Goal: Transaction & Acquisition: Book appointment/travel/reservation

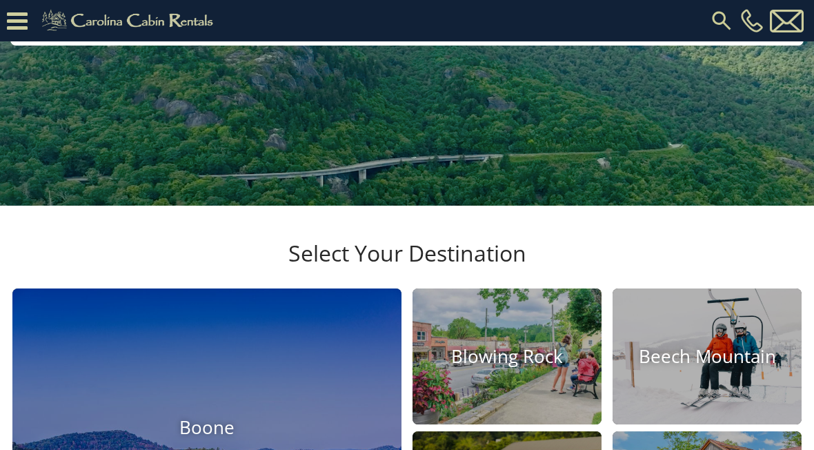
scroll to position [269, 0]
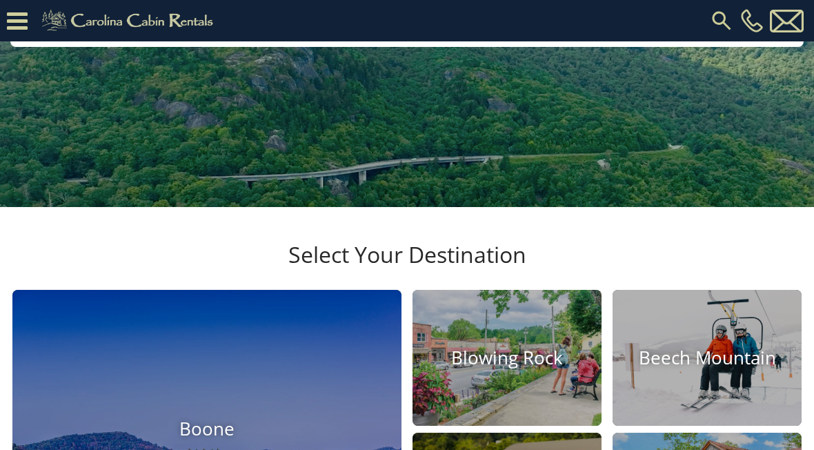
click at [6, 6] on img at bounding box center [506, 358] width 189 height 136
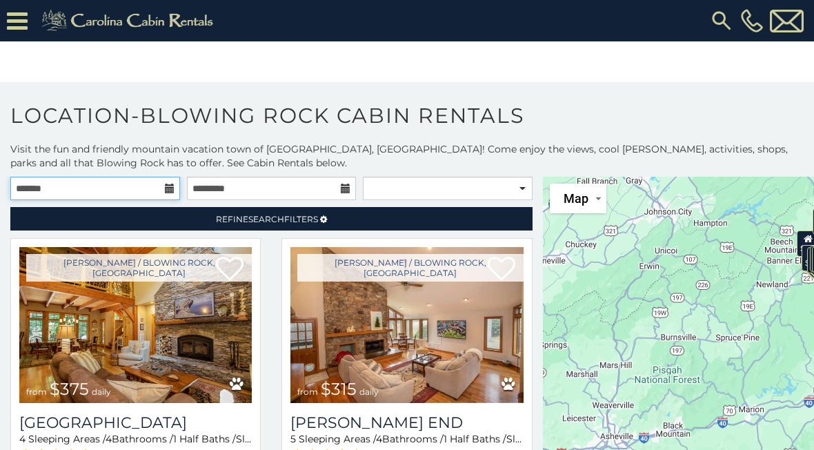
click at [158, 192] on input "text" at bounding box center [95, 188] width 170 height 23
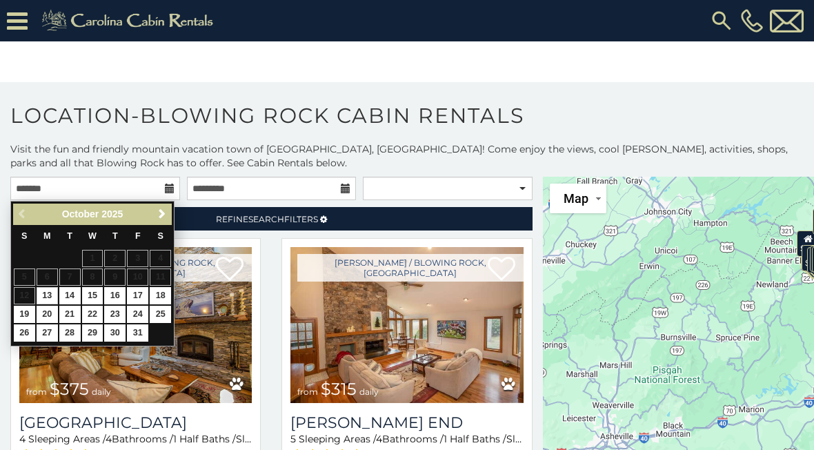
click at [157, 212] on span "Next" at bounding box center [162, 213] width 11 height 11
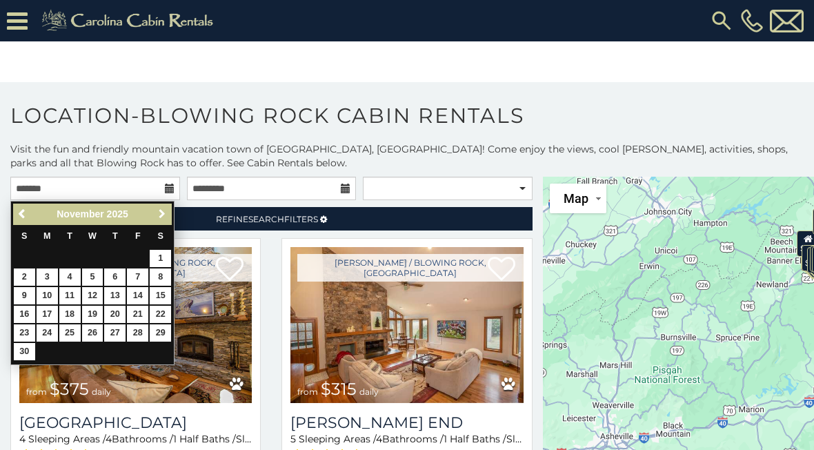
click at [160, 214] on span "Next" at bounding box center [162, 213] width 11 height 11
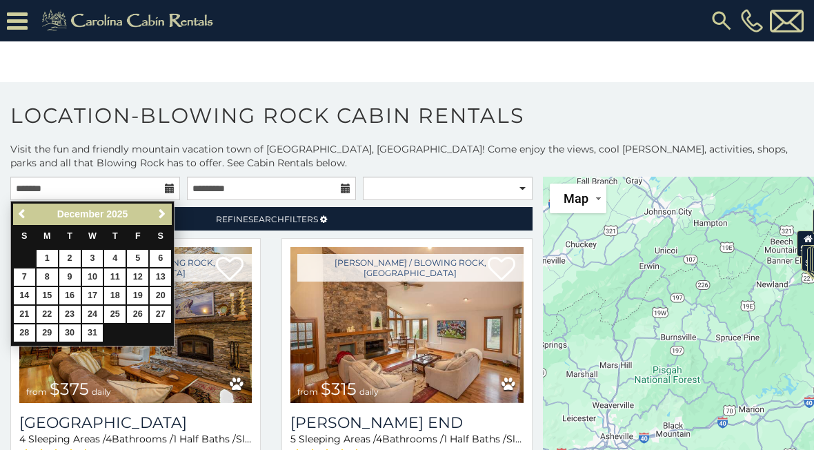
click at [117, 261] on link "4" at bounding box center [114, 258] width 21 height 17
type input "**********"
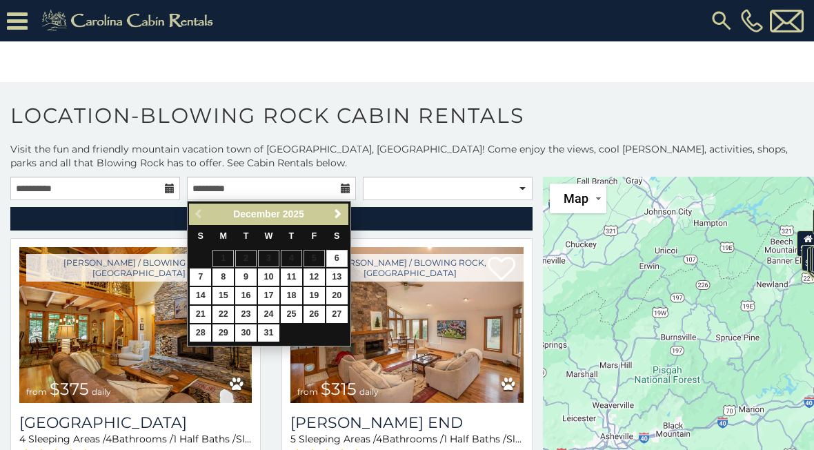
click at [340, 253] on link "6" at bounding box center [336, 258] width 21 height 17
type input "**********"
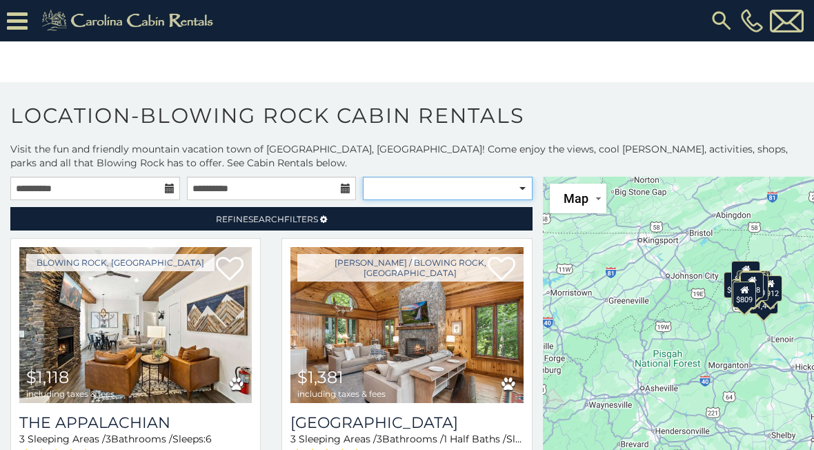
click at [521, 188] on select "**********" at bounding box center [448, 188] width 170 height 23
select select "**********"
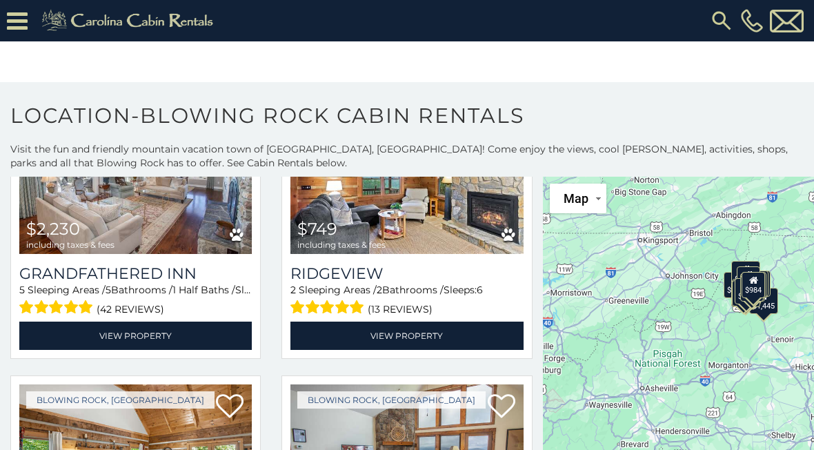
scroll to position [720, 0]
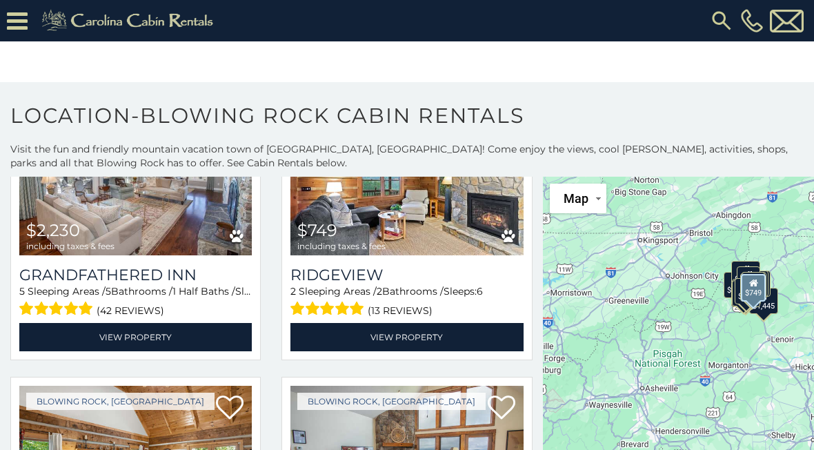
click at [466, 340] on link "View Property" at bounding box center [406, 337] width 232 height 28
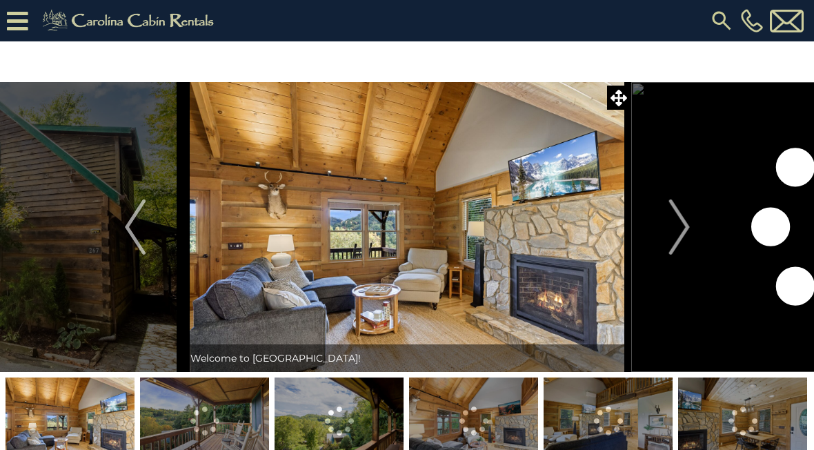
click at [671, 224] on img "Next" at bounding box center [678, 226] width 21 height 55
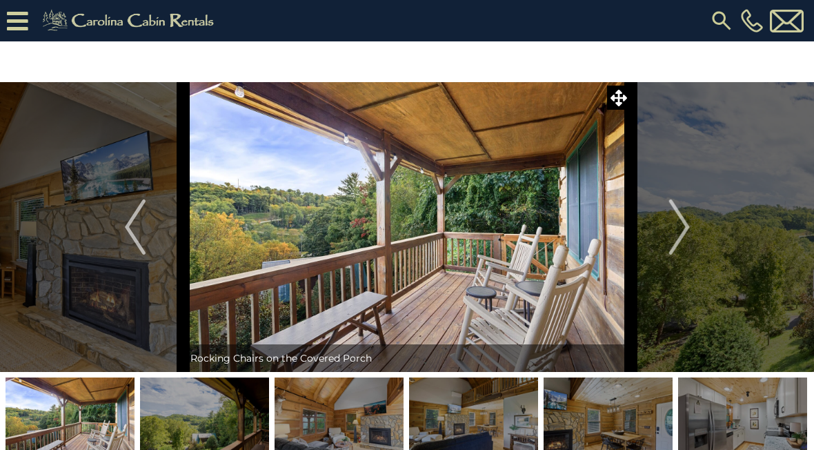
click at [666, 230] on button "Next" at bounding box center [679, 227] width 97 height 290
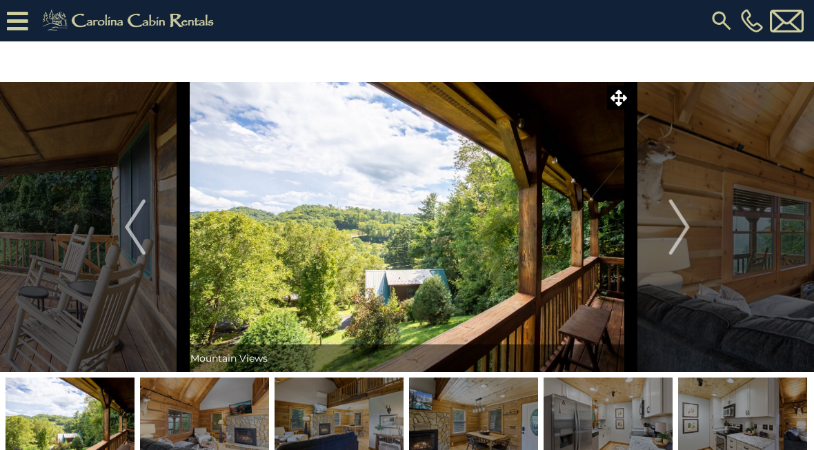
click at [668, 232] on button "Next" at bounding box center [679, 227] width 97 height 290
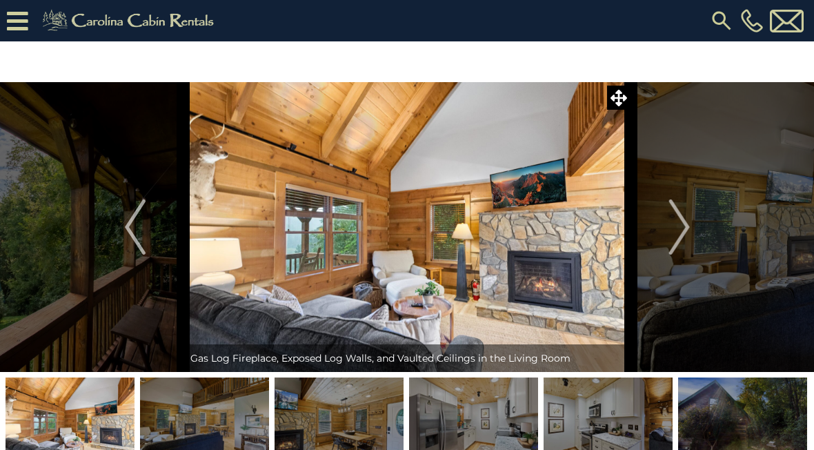
click at [673, 235] on img "Next" at bounding box center [678, 226] width 21 height 55
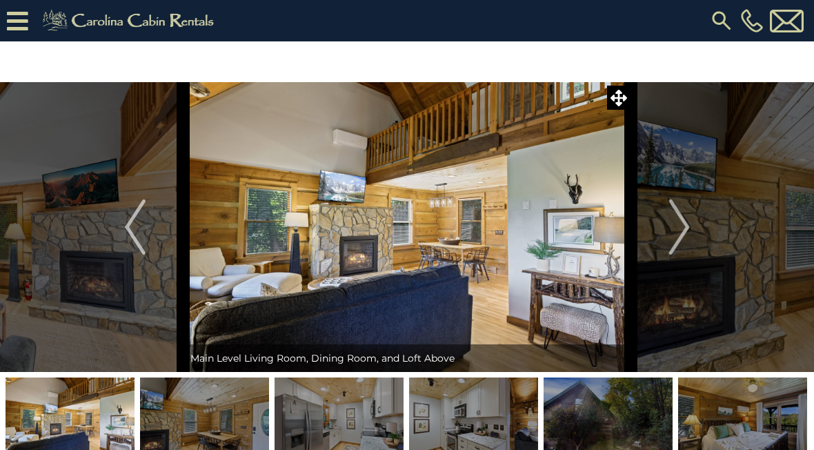
click at [684, 233] on img "Next" at bounding box center [678, 226] width 21 height 55
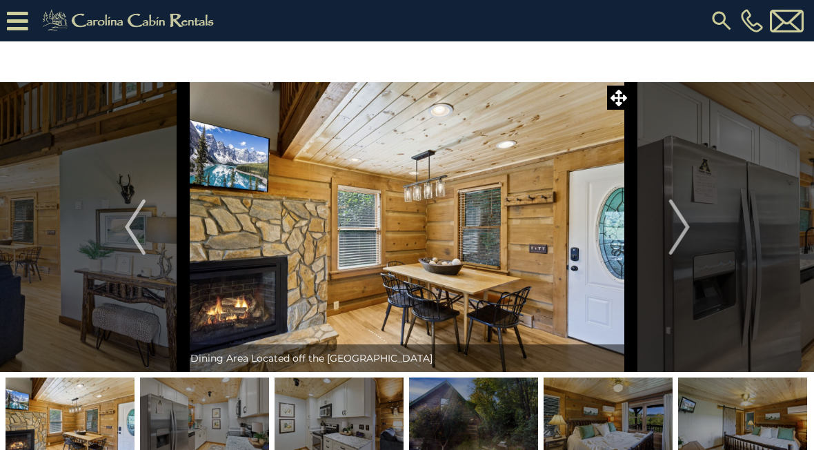
click at [679, 232] on img "Next" at bounding box center [678, 226] width 21 height 55
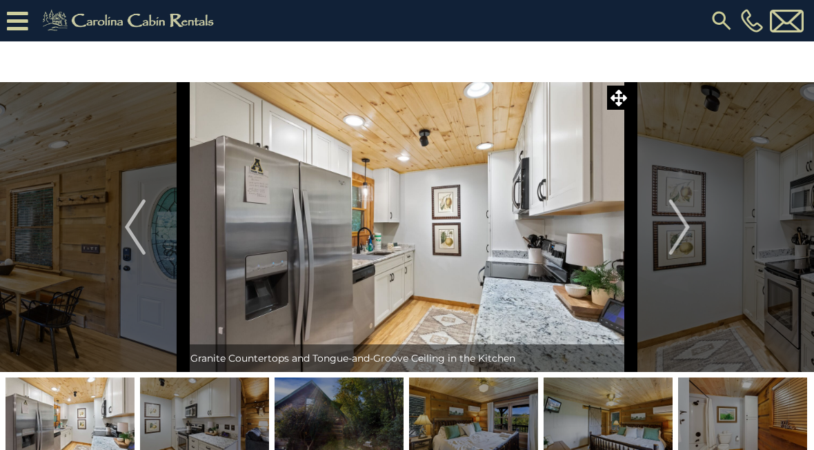
click at [684, 230] on img "Next" at bounding box center [678, 226] width 21 height 55
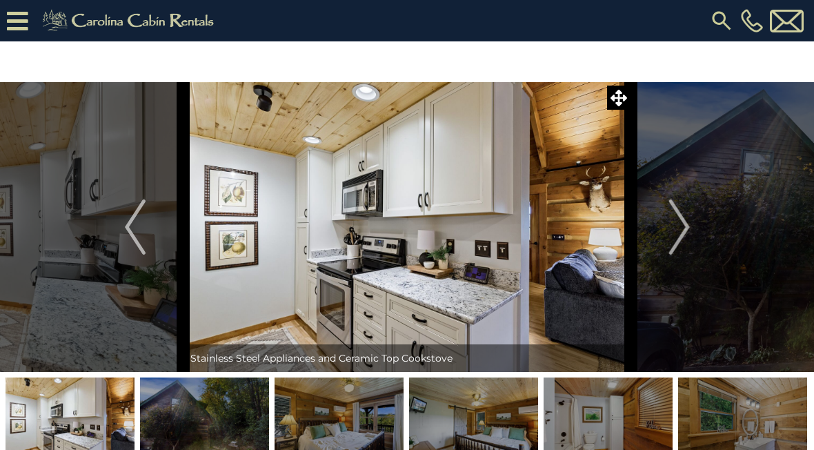
click at [683, 230] on img "Next" at bounding box center [678, 226] width 21 height 55
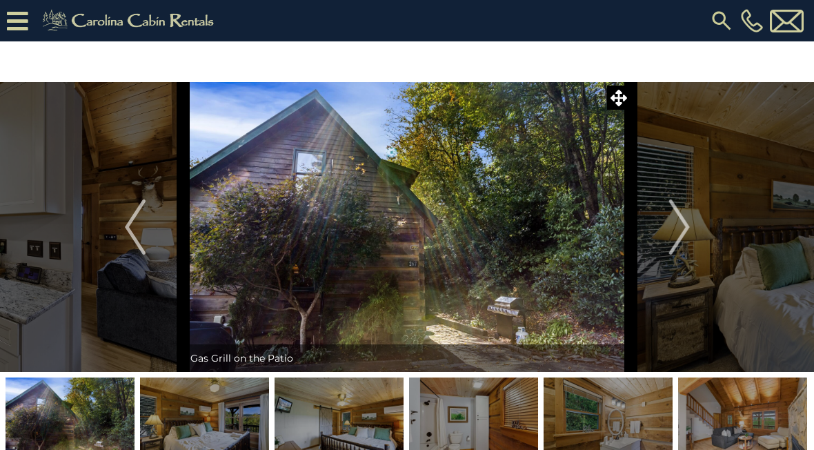
click at [681, 232] on img "Next" at bounding box center [678, 226] width 21 height 55
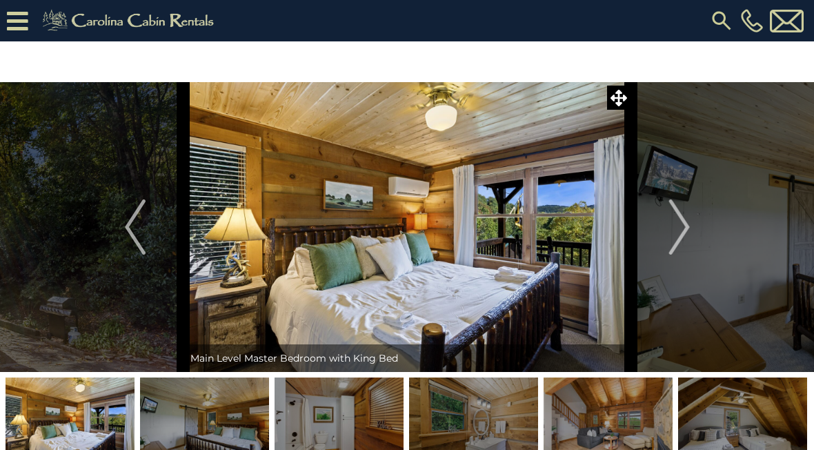
click at [683, 229] on img "Next" at bounding box center [678, 226] width 21 height 55
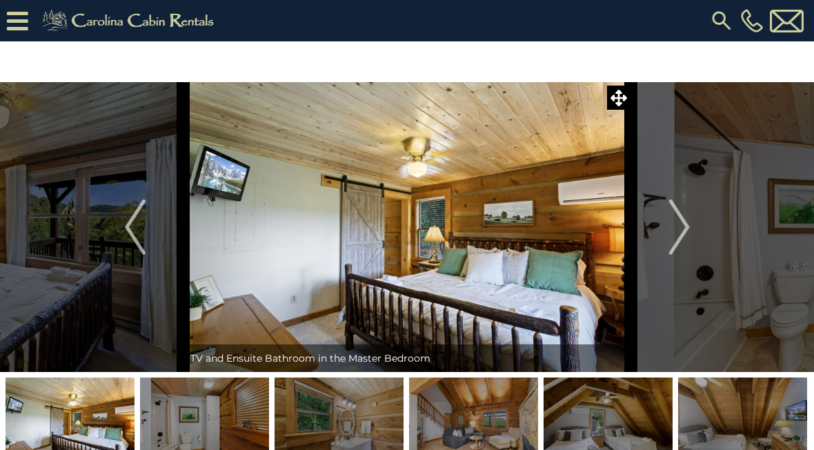
click at [673, 232] on img "Next" at bounding box center [678, 226] width 21 height 55
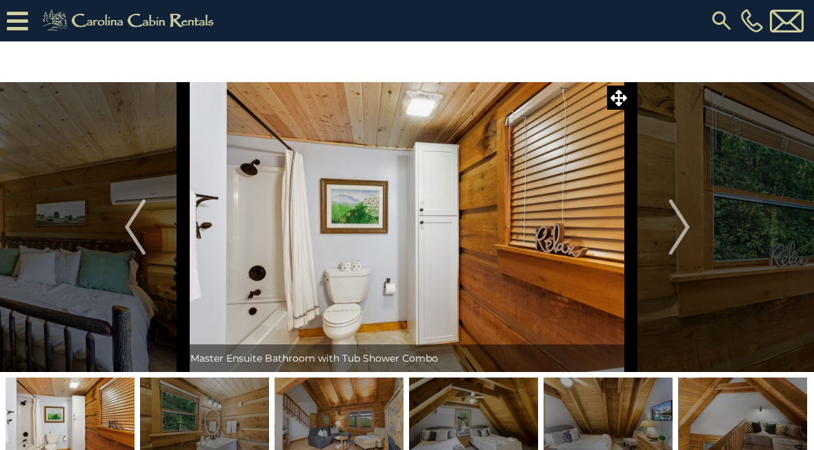
click at [674, 234] on img "Next" at bounding box center [678, 226] width 21 height 55
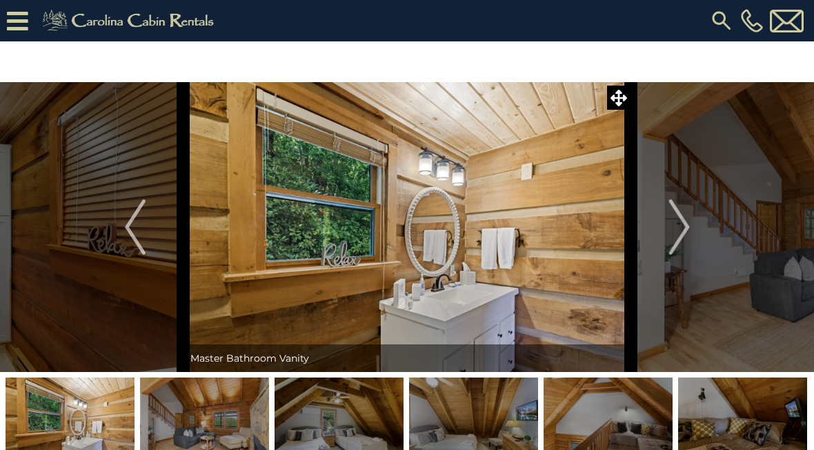
click at [678, 233] on img "Next" at bounding box center [678, 226] width 21 height 55
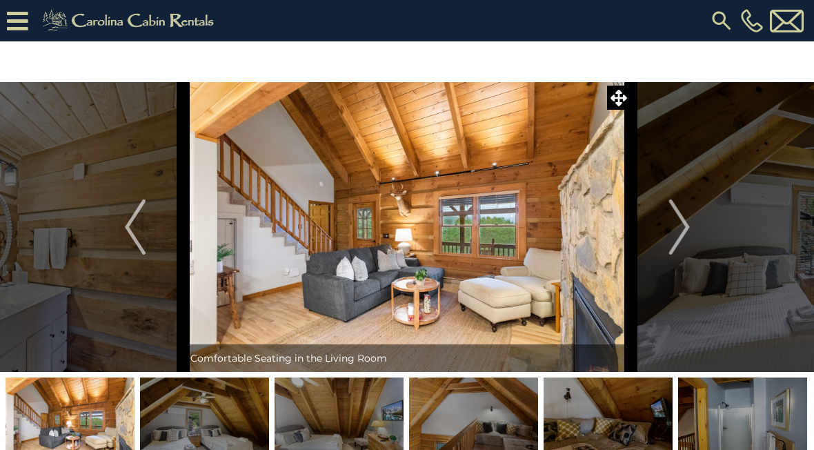
click at [680, 230] on img "Next" at bounding box center [678, 226] width 21 height 55
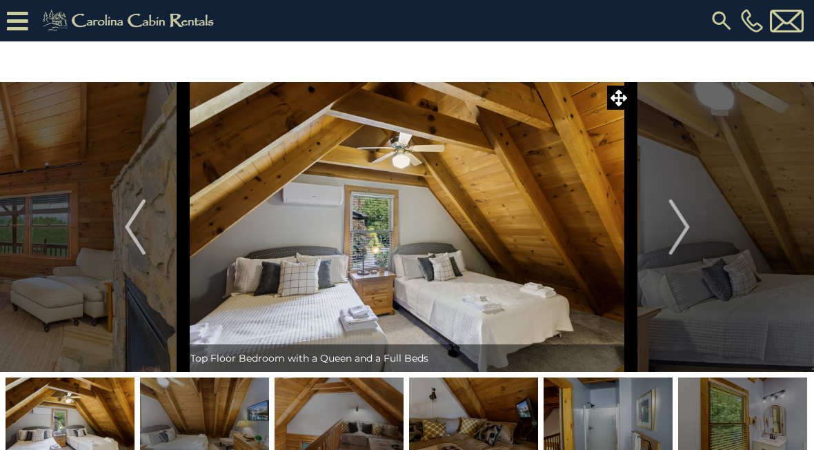
click at [683, 233] on img "Next" at bounding box center [678, 226] width 21 height 55
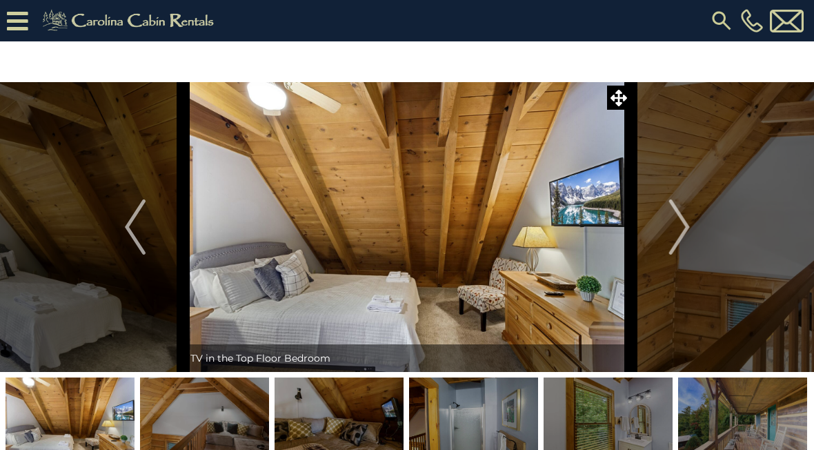
click at [676, 234] on img "Next" at bounding box center [678, 226] width 21 height 55
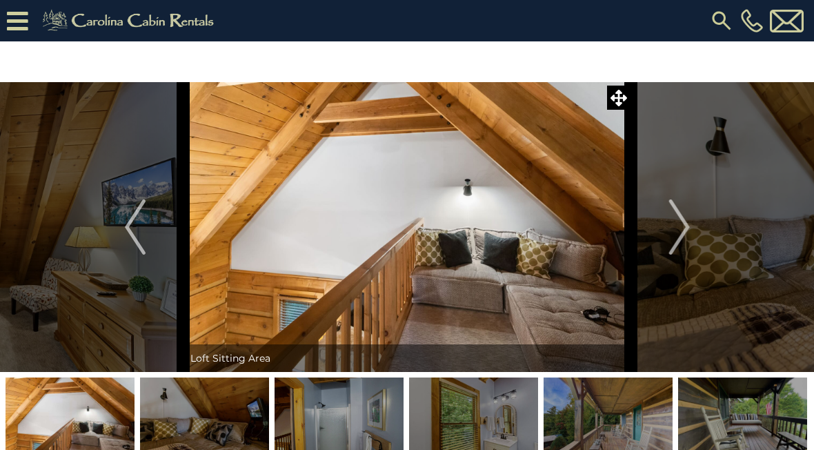
click at [679, 233] on img "Next" at bounding box center [678, 226] width 21 height 55
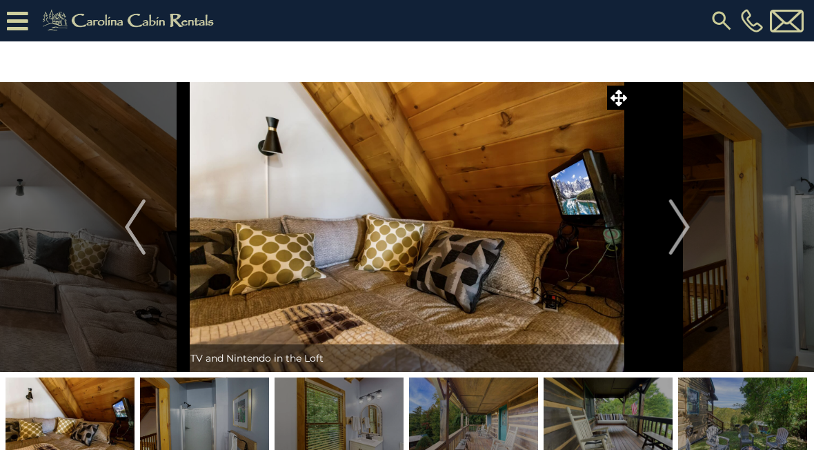
click at [681, 230] on img "Next" at bounding box center [678, 226] width 21 height 55
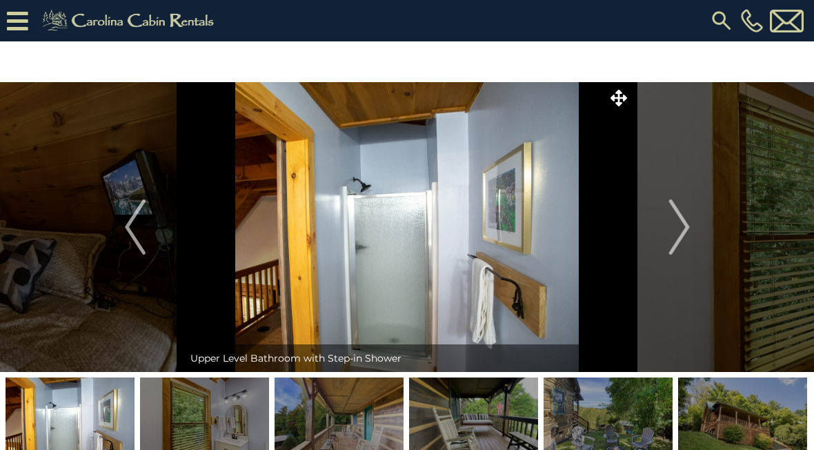
click at [686, 230] on img "Next" at bounding box center [678, 226] width 21 height 55
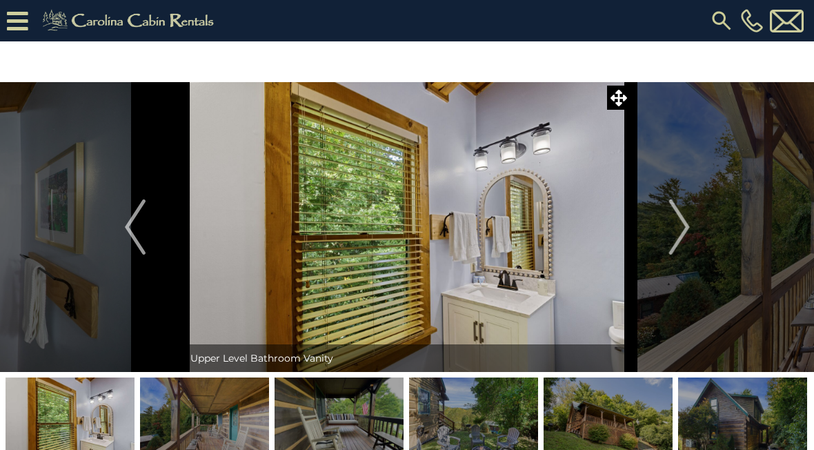
click at [683, 230] on img "Next" at bounding box center [678, 226] width 21 height 55
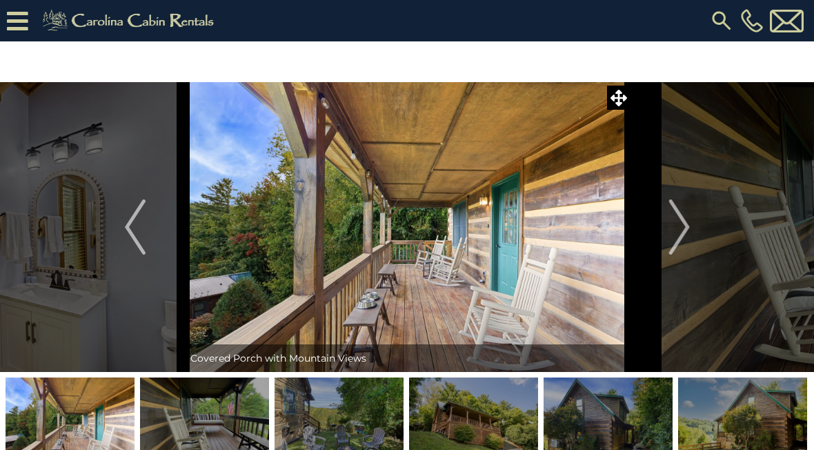
click at [680, 231] on img "Next" at bounding box center [678, 226] width 21 height 55
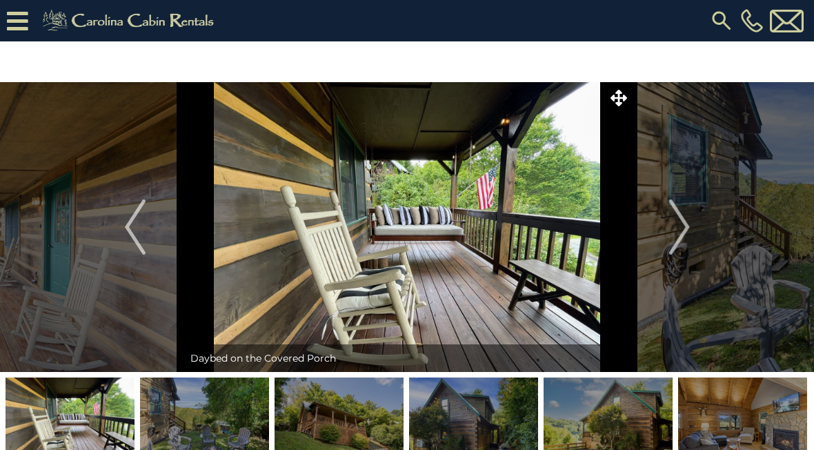
click at [678, 230] on img "Next" at bounding box center [678, 226] width 21 height 55
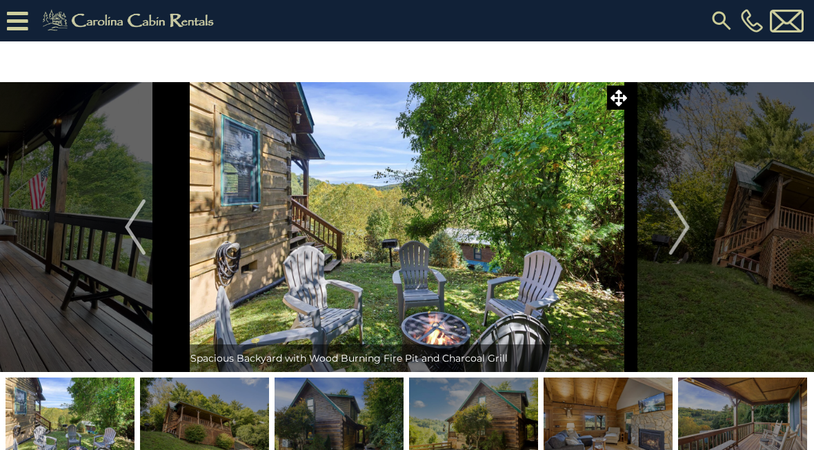
click at [683, 228] on img "Next" at bounding box center [678, 226] width 21 height 55
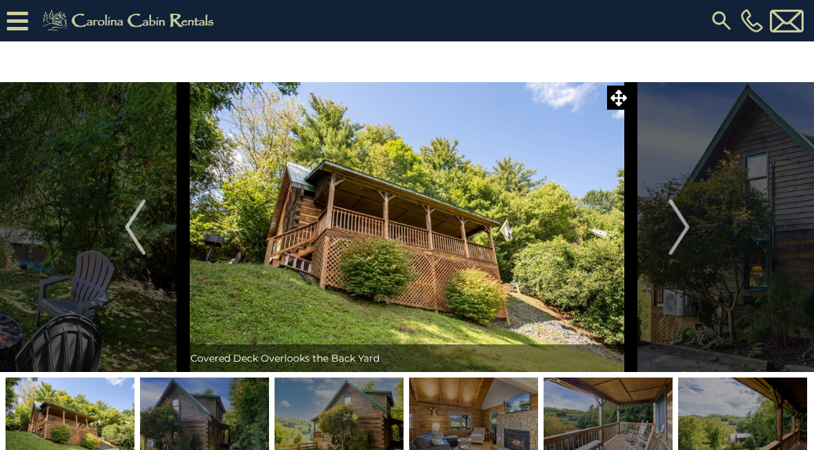
click at [681, 230] on img "Next" at bounding box center [678, 226] width 21 height 55
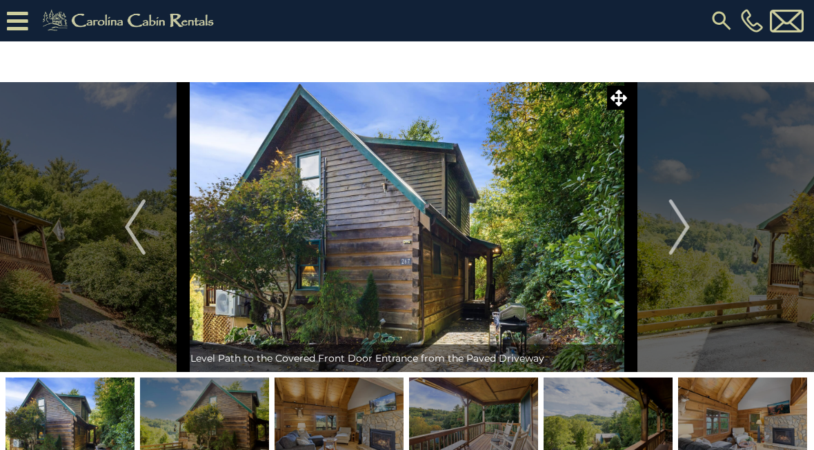
click at [667, 233] on button "Next" at bounding box center [679, 227] width 97 height 290
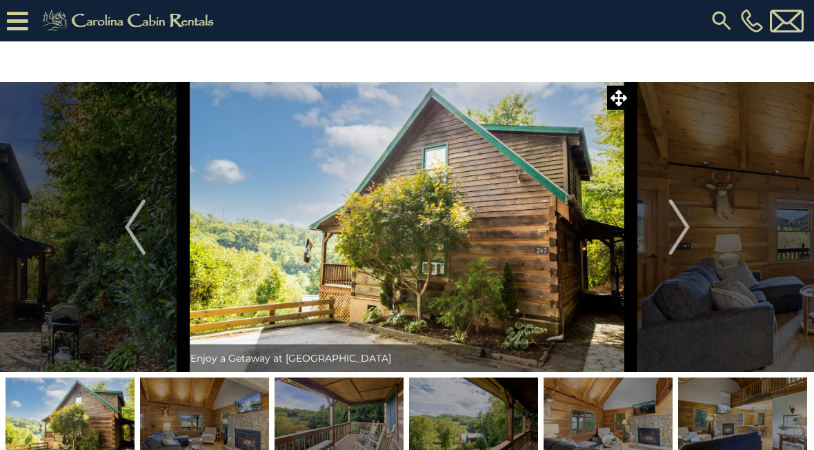
click at [662, 235] on button "Next" at bounding box center [679, 227] width 97 height 290
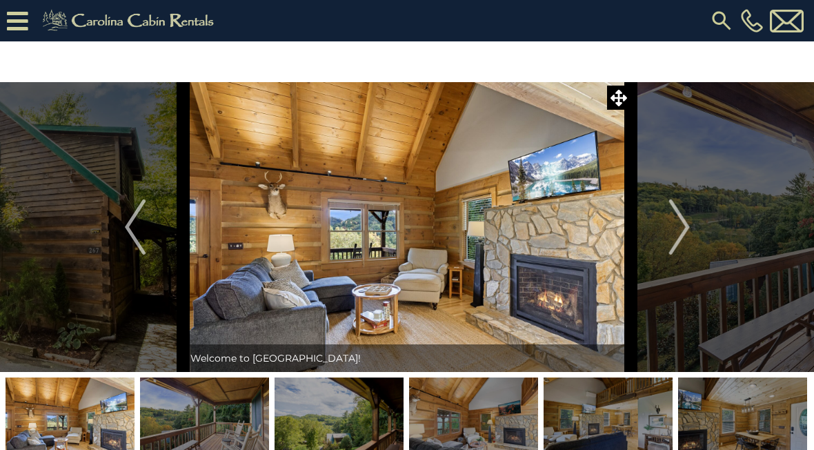
click at [692, 223] on button "Next" at bounding box center [679, 227] width 97 height 290
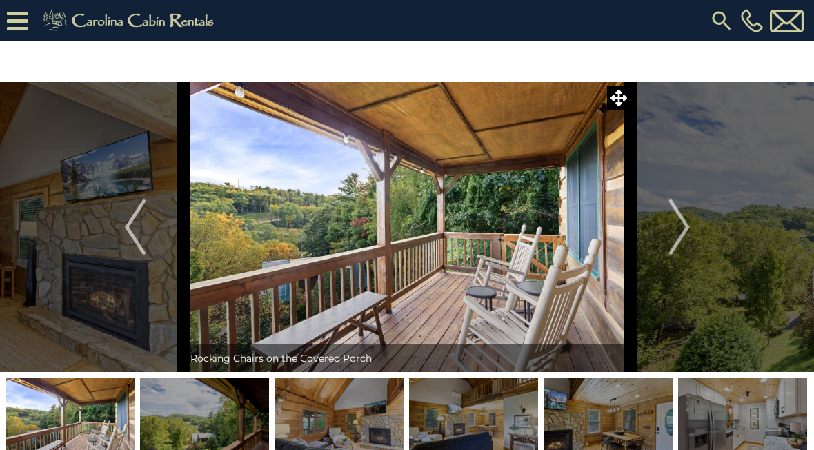
click at [674, 240] on img "Next" at bounding box center [678, 226] width 21 height 55
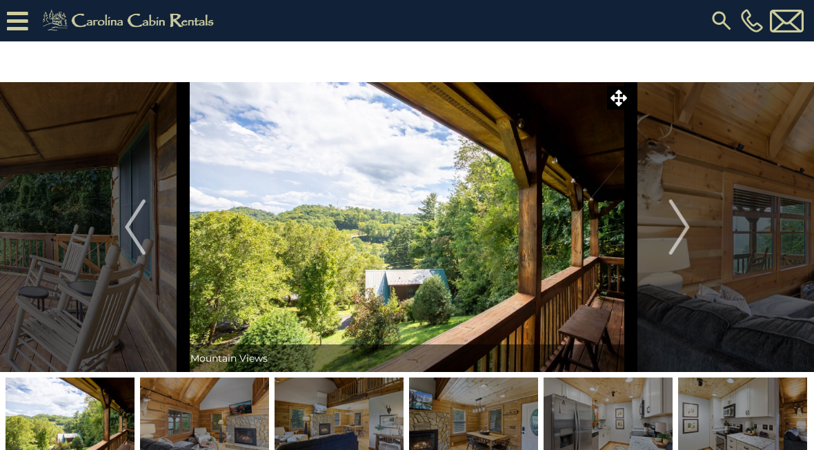
click at [691, 252] on button "Next" at bounding box center [679, 227] width 97 height 290
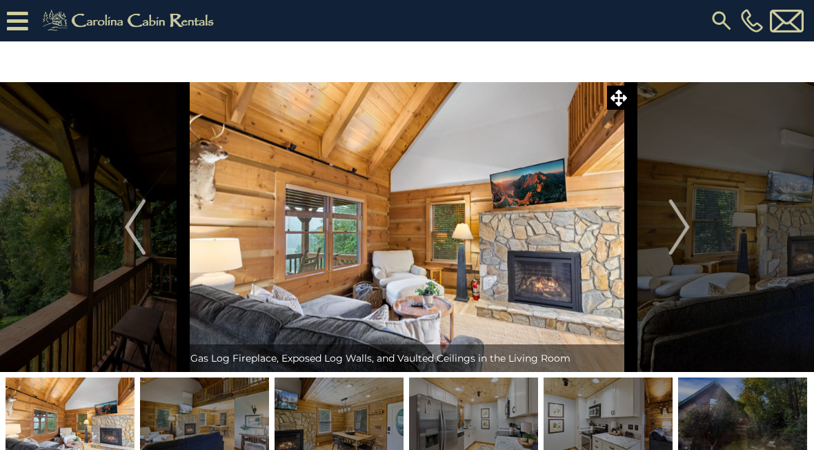
click at [661, 246] on button "Next" at bounding box center [679, 227] width 97 height 290
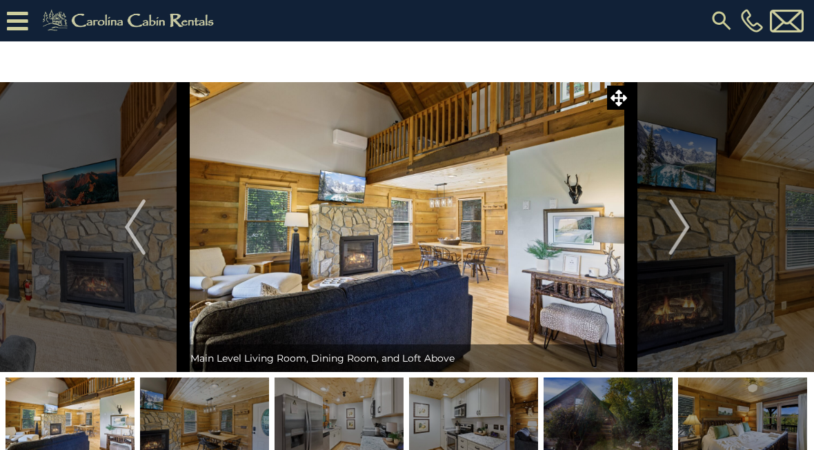
click at [665, 249] on button "Next" at bounding box center [679, 227] width 97 height 290
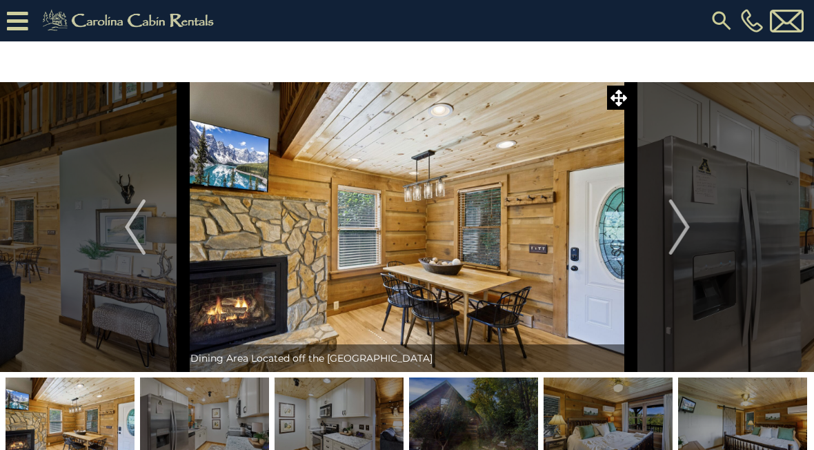
click at [673, 248] on img "Next" at bounding box center [678, 226] width 21 height 55
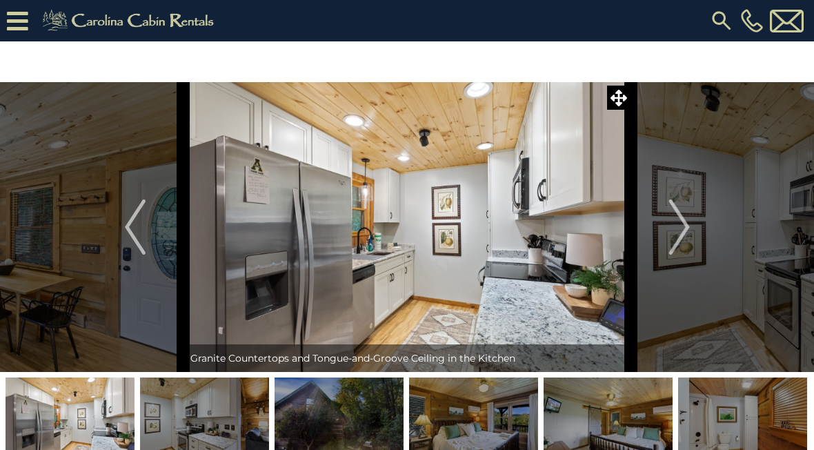
click at [668, 249] on button "Next" at bounding box center [679, 227] width 97 height 290
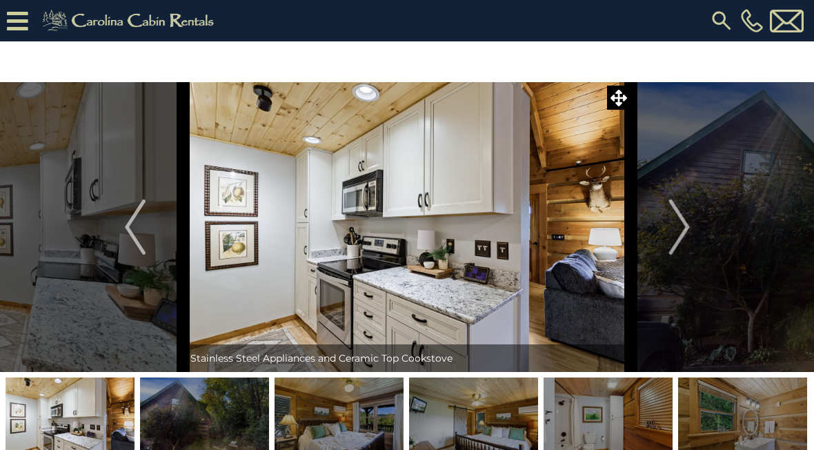
click at [691, 239] on button "Next" at bounding box center [679, 227] width 97 height 290
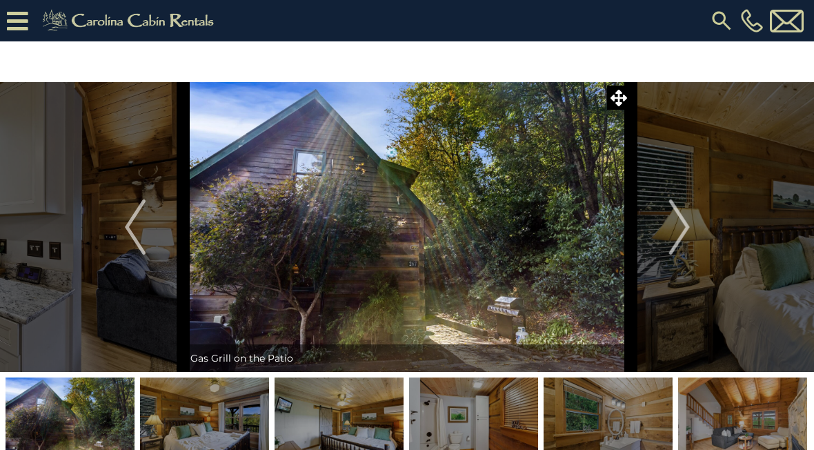
click at [679, 245] on img "Next" at bounding box center [678, 226] width 21 height 55
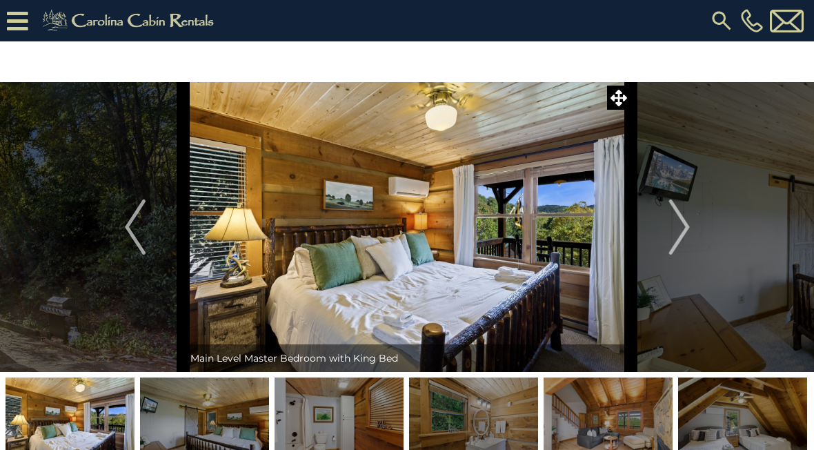
click at [689, 242] on img "Next" at bounding box center [678, 226] width 21 height 55
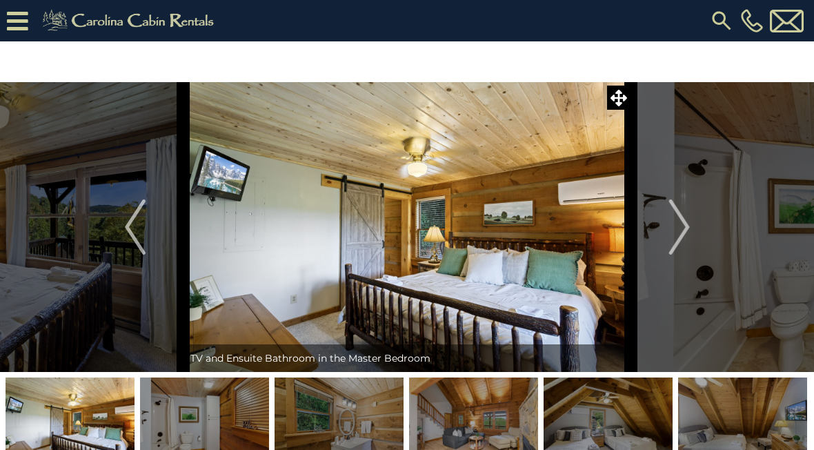
click at [677, 246] on img "Next" at bounding box center [678, 226] width 21 height 55
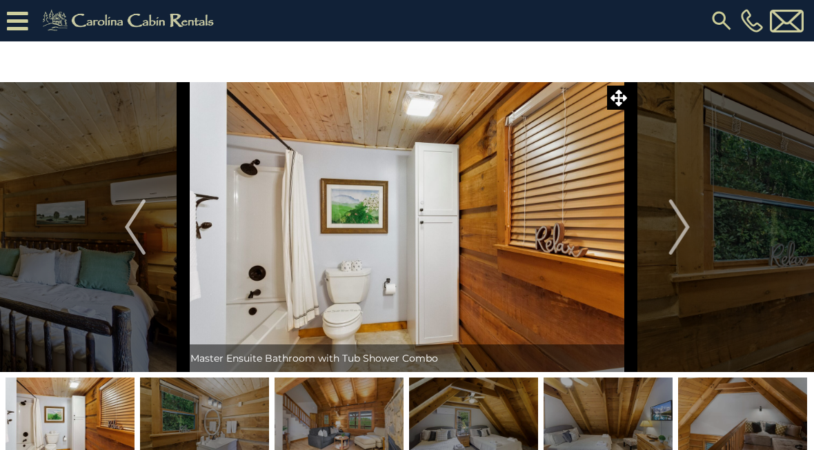
click at [682, 244] on img "Next" at bounding box center [678, 226] width 21 height 55
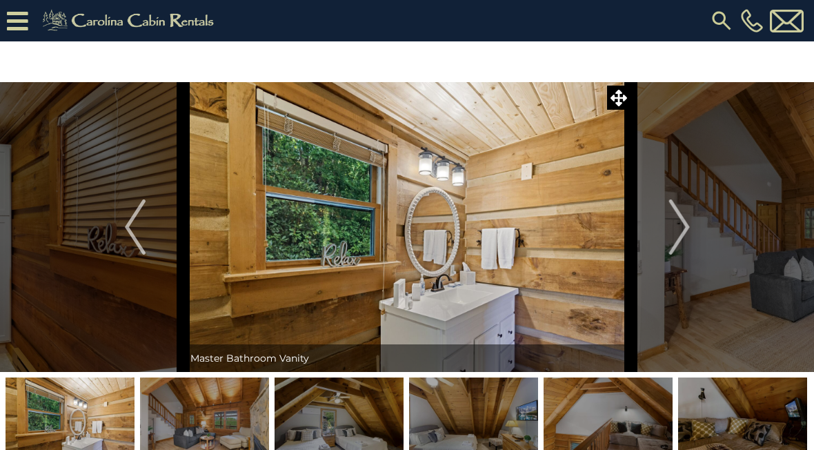
click at [695, 238] on button "Next" at bounding box center [679, 227] width 97 height 290
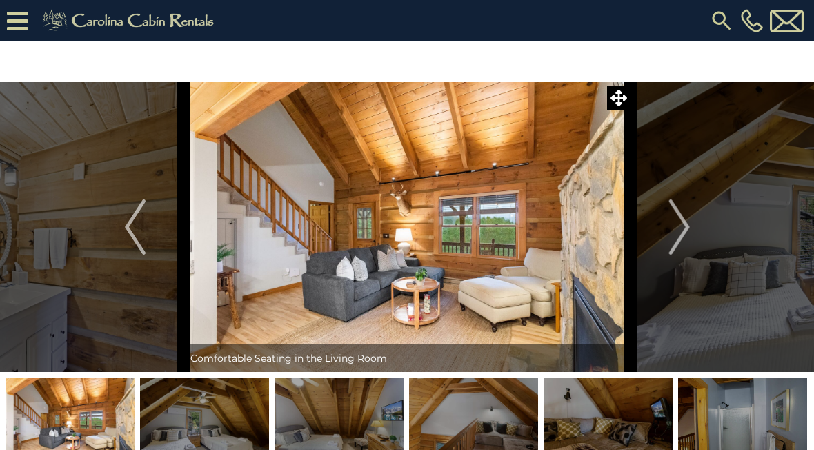
click at [681, 246] on img "Next" at bounding box center [678, 226] width 21 height 55
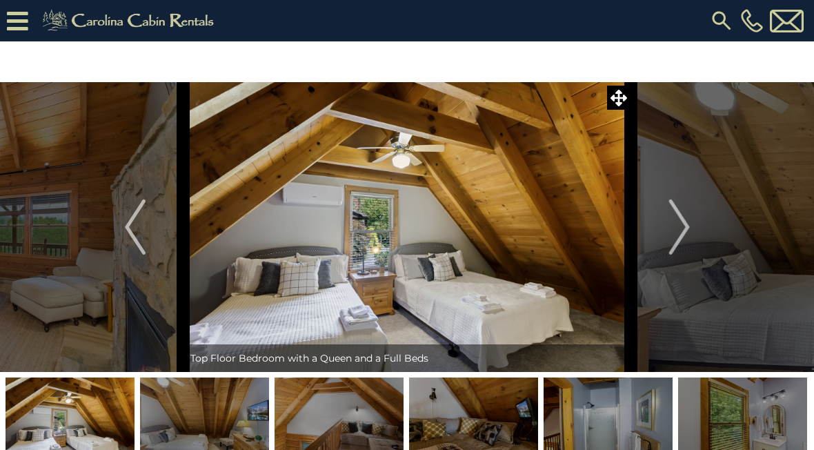
click at [695, 239] on button "Next" at bounding box center [679, 227] width 97 height 290
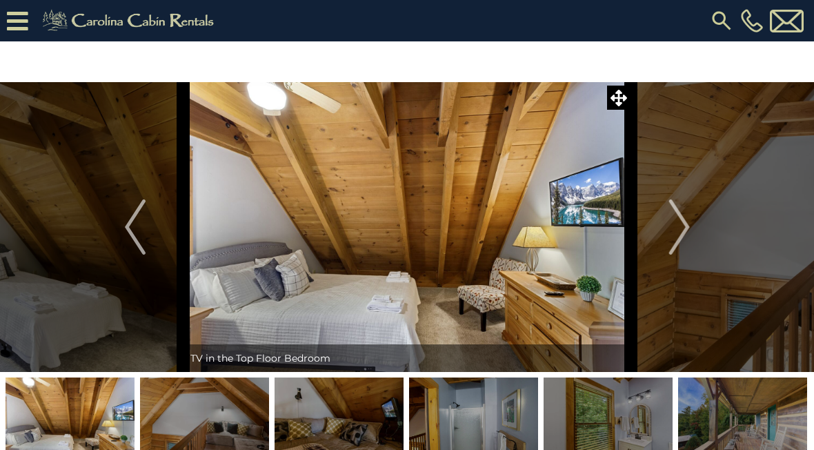
click at [685, 243] on img "Next" at bounding box center [678, 226] width 21 height 55
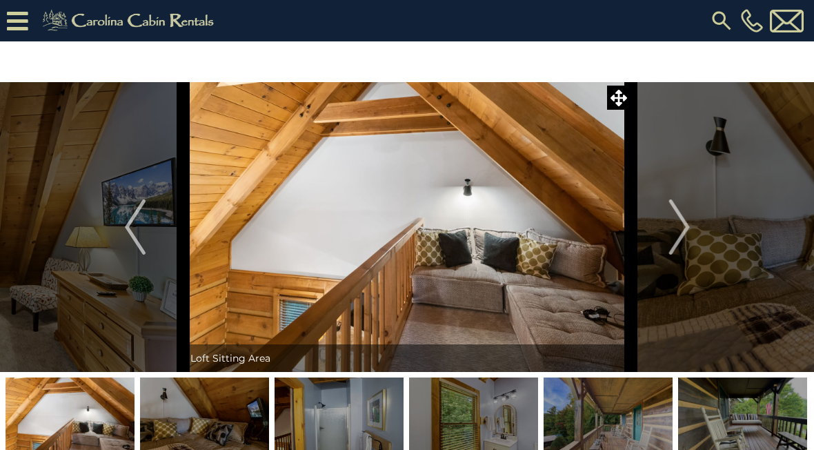
click at [683, 243] on img "Next" at bounding box center [678, 226] width 21 height 55
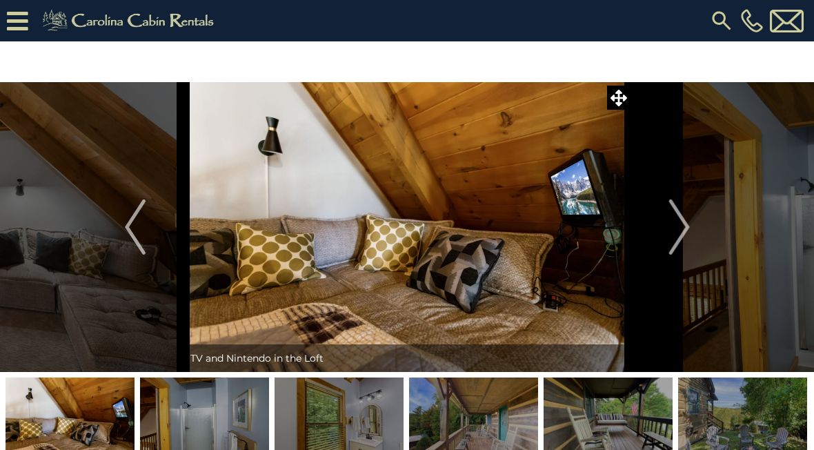
click at [696, 239] on button "Next" at bounding box center [679, 227] width 97 height 290
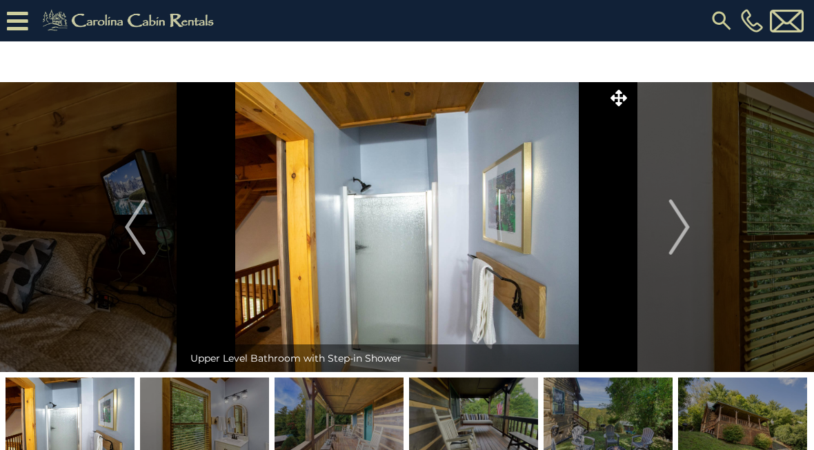
click at [693, 238] on button "Next" at bounding box center [679, 227] width 97 height 290
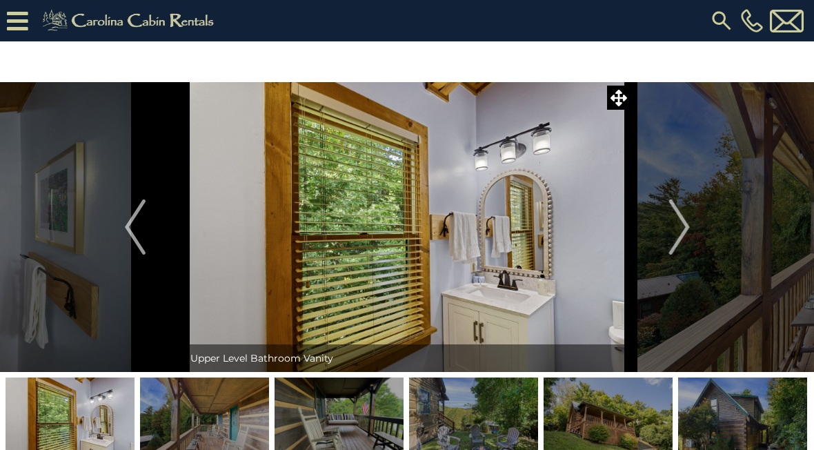
click at [688, 239] on img "Next" at bounding box center [678, 226] width 21 height 55
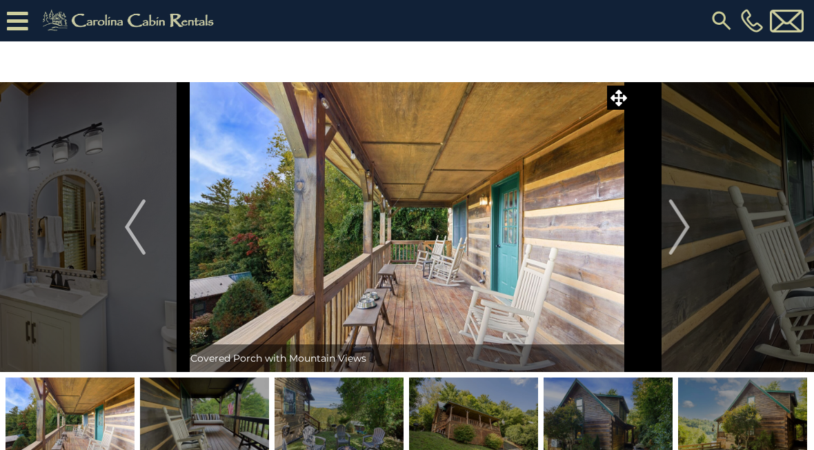
click at [687, 237] on img "Next" at bounding box center [678, 226] width 21 height 55
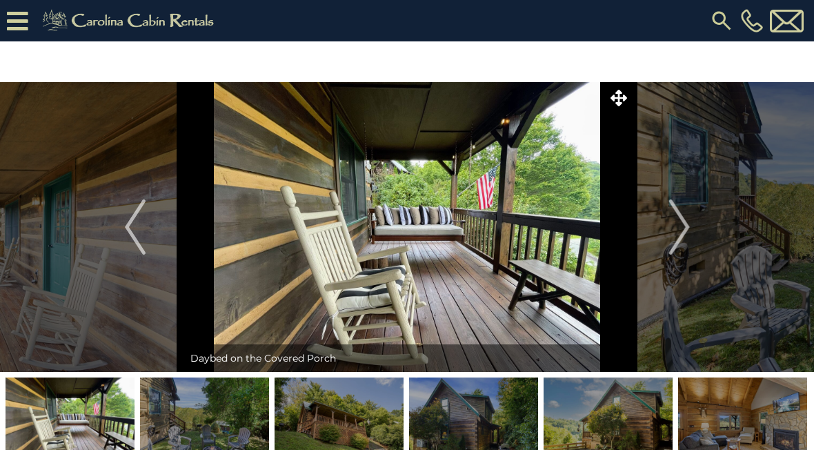
click at [683, 242] on img "Next" at bounding box center [678, 226] width 21 height 55
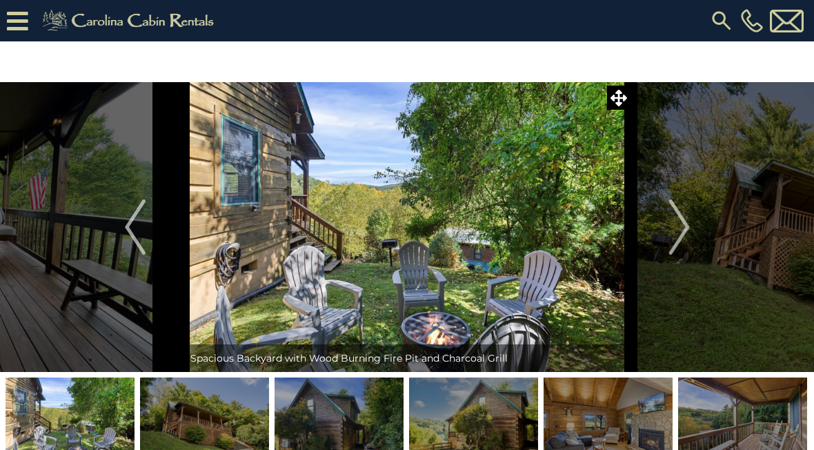
click at [679, 242] on img "Next" at bounding box center [678, 226] width 21 height 55
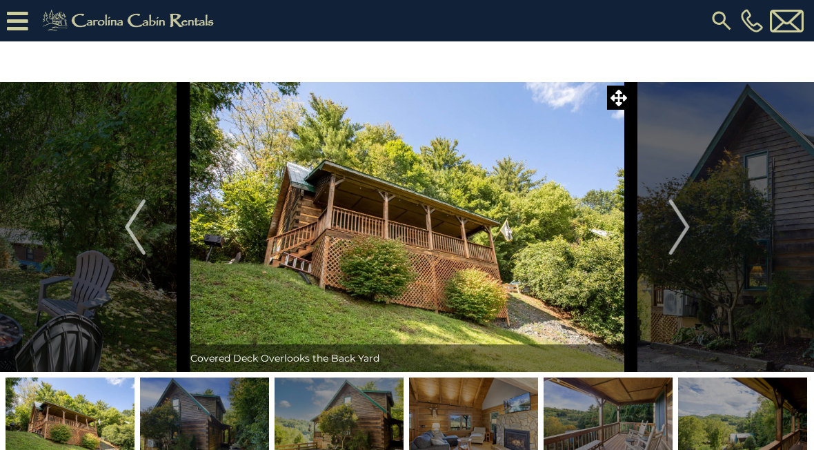
click at [674, 250] on img "Next" at bounding box center [678, 226] width 21 height 55
